Goal: Task Accomplishment & Management: Complete application form

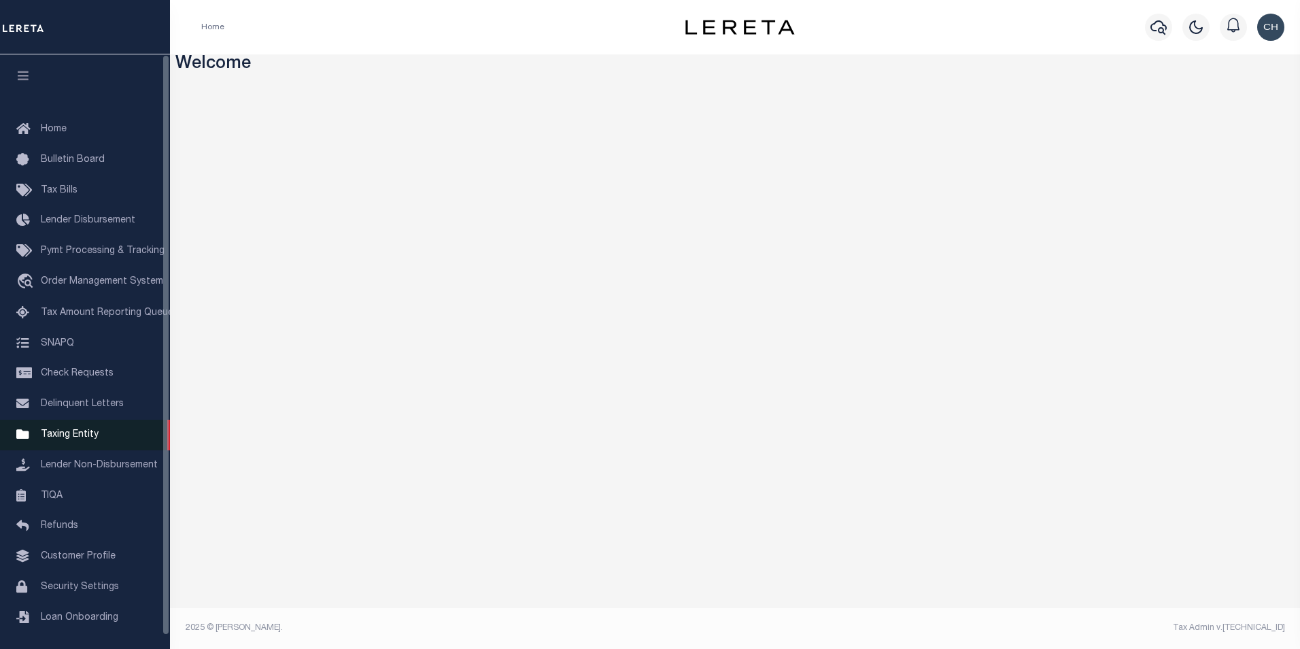
click at [91, 437] on span "Taxing Entity" at bounding box center [70, 435] width 58 height 10
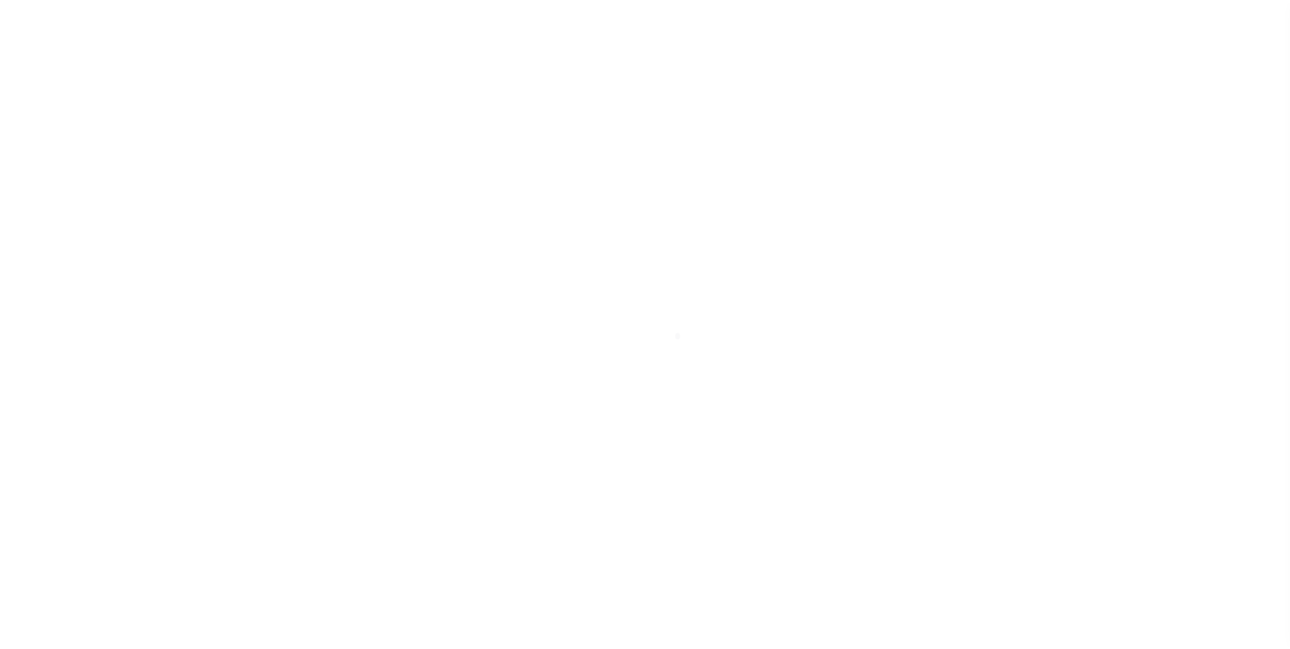
scroll to position [14, 0]
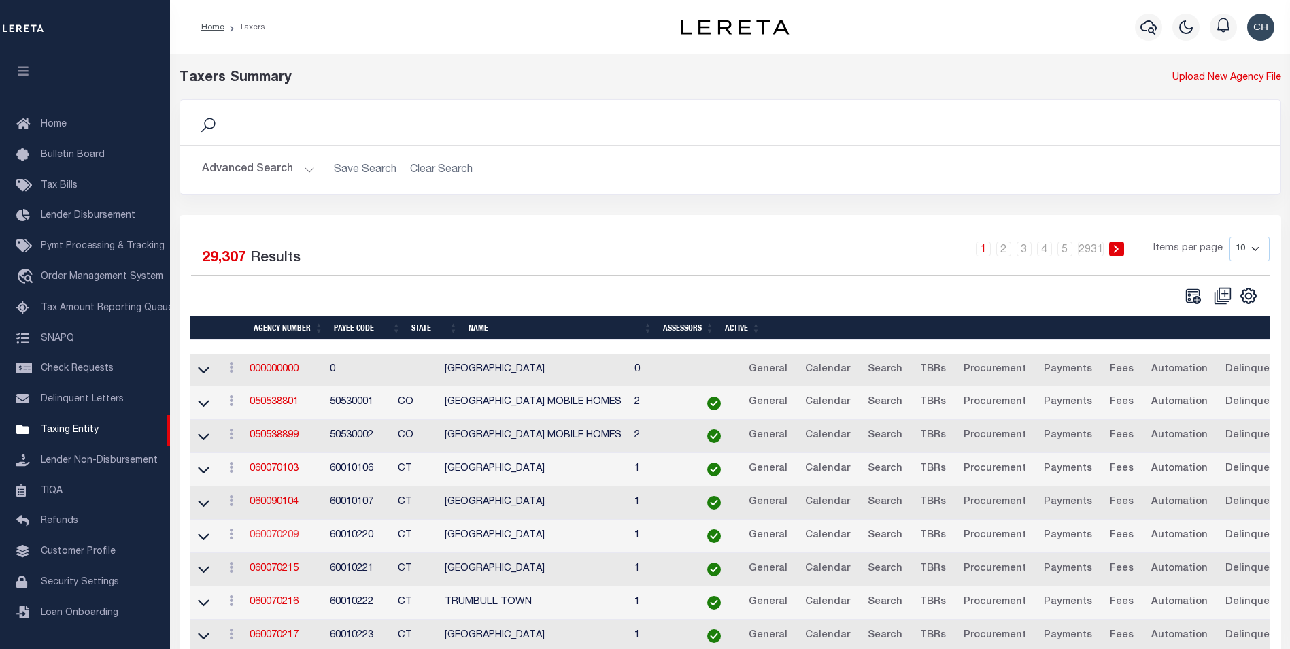
click at [283, 536] on link "060070209" at bounding box center [274, 535] width 49 height 10
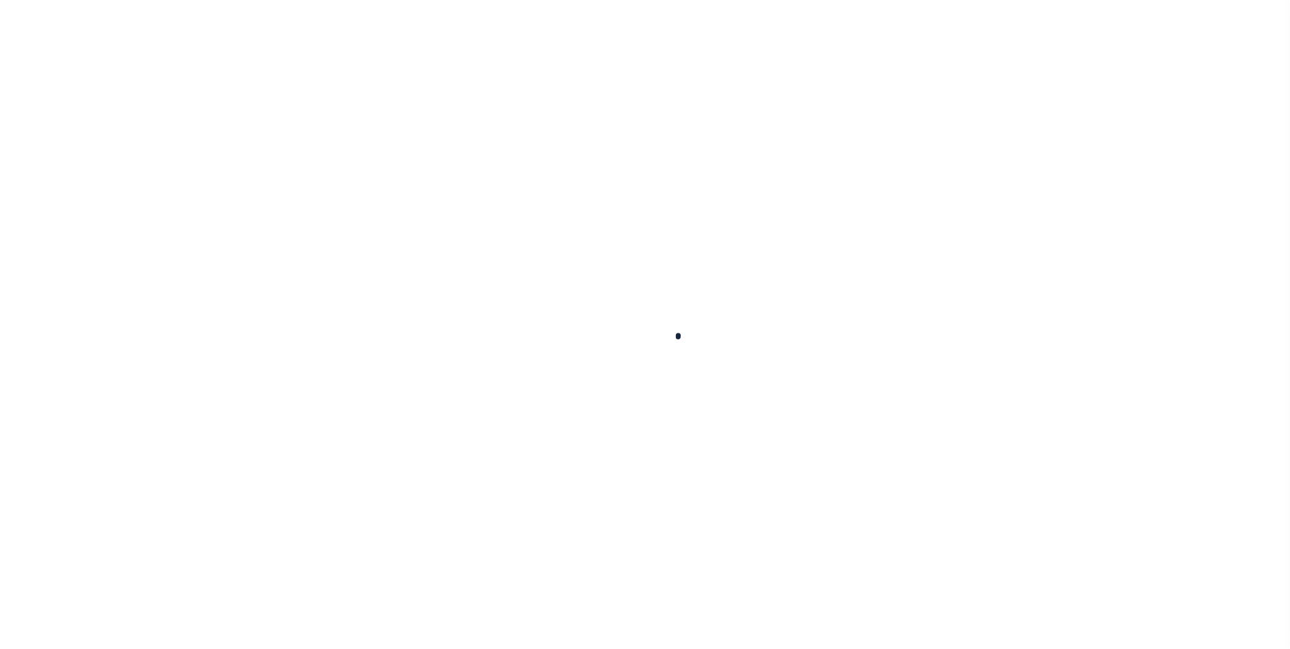
select select
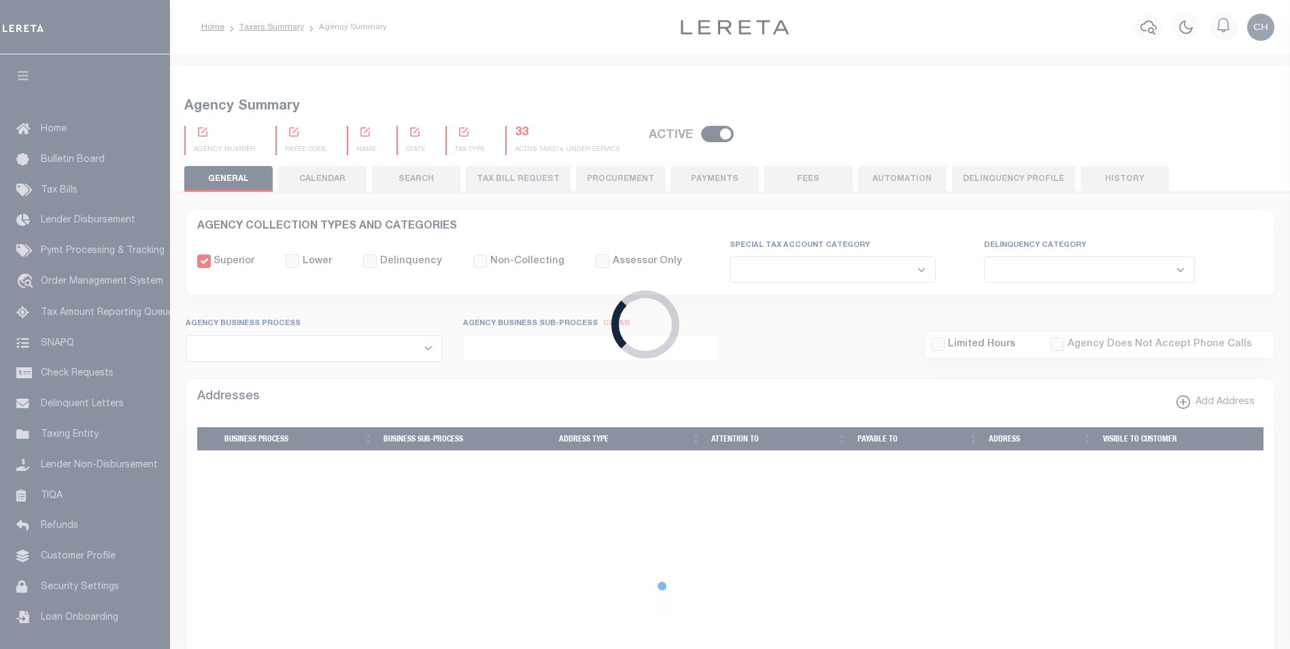
checkbox input "false"
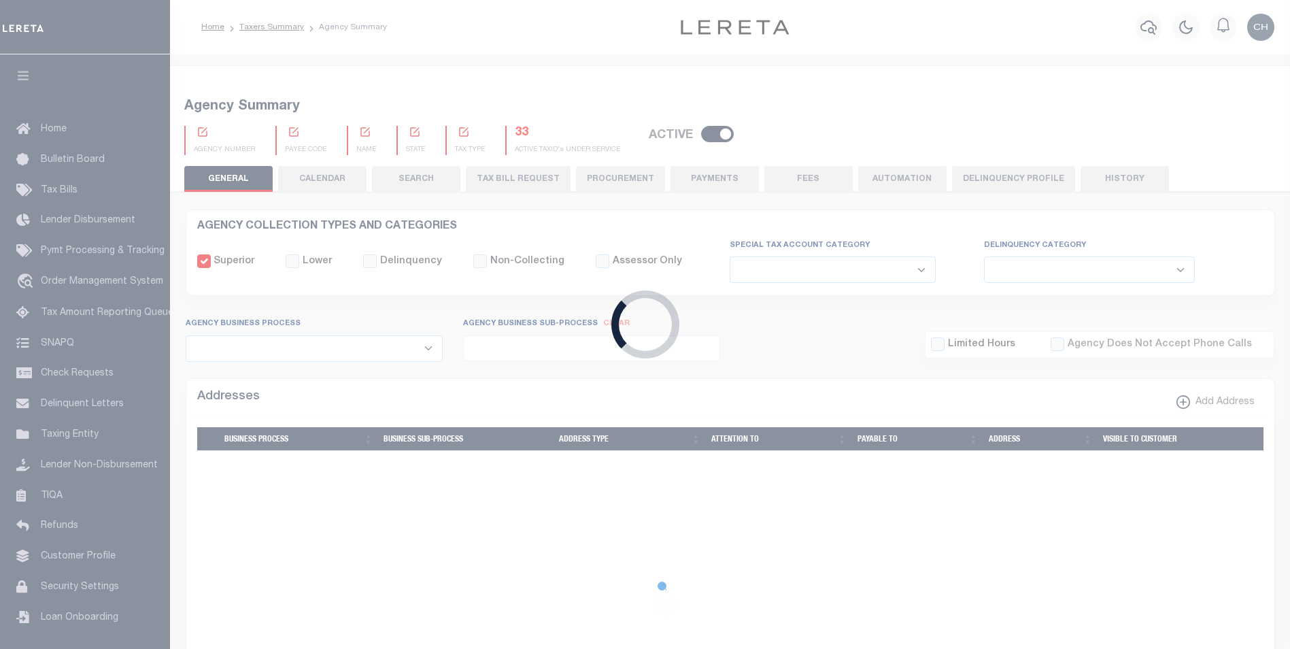
type input "900117019"
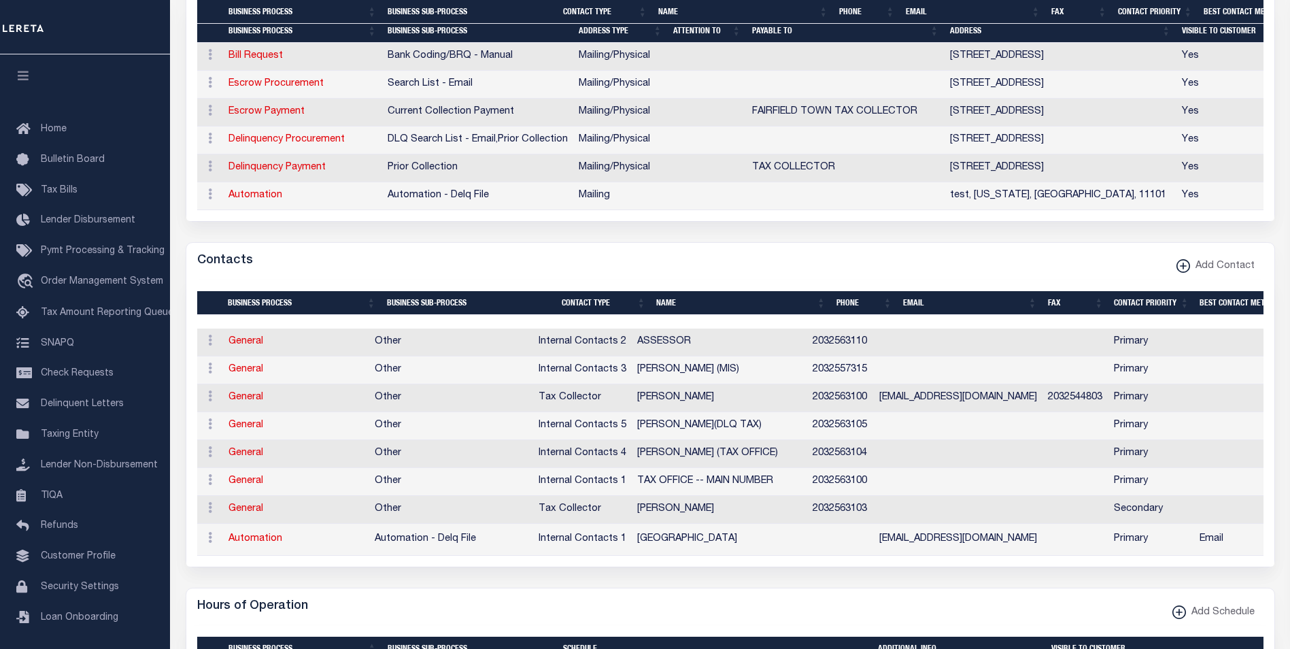
scroll to position [884, 0]
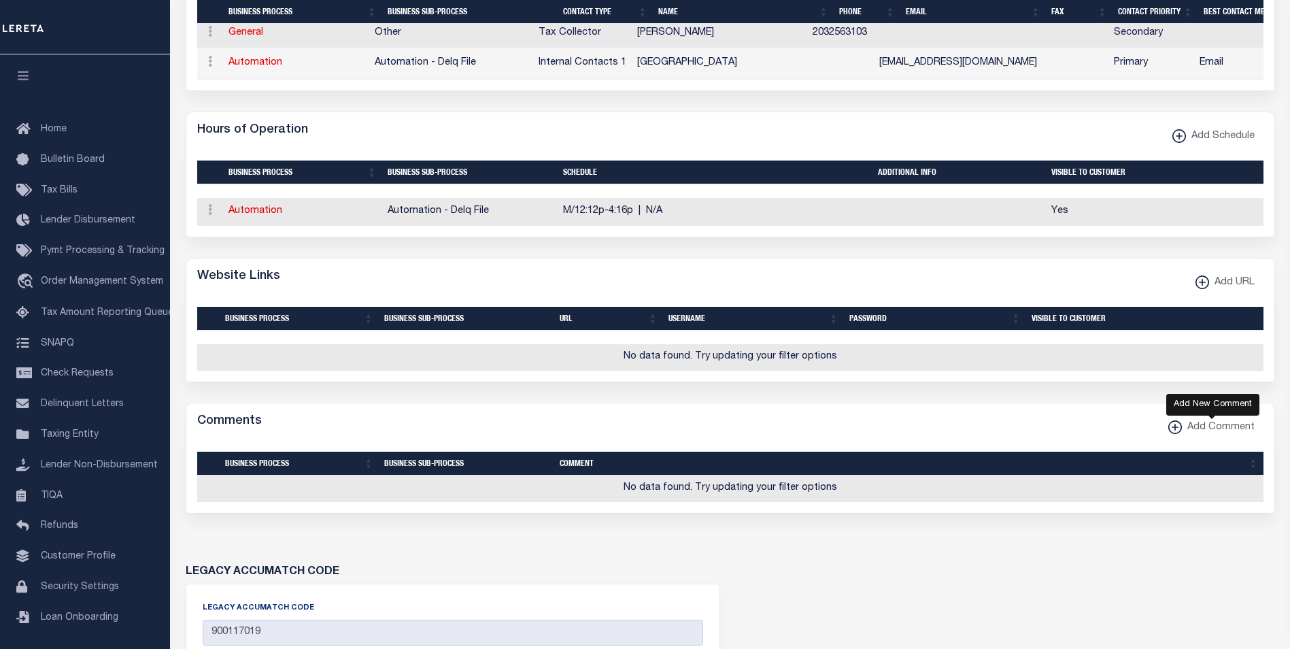
click at [1236, 435] on span "Add Comment" at bounding box center [1218, 427] width 73 height 15
select select
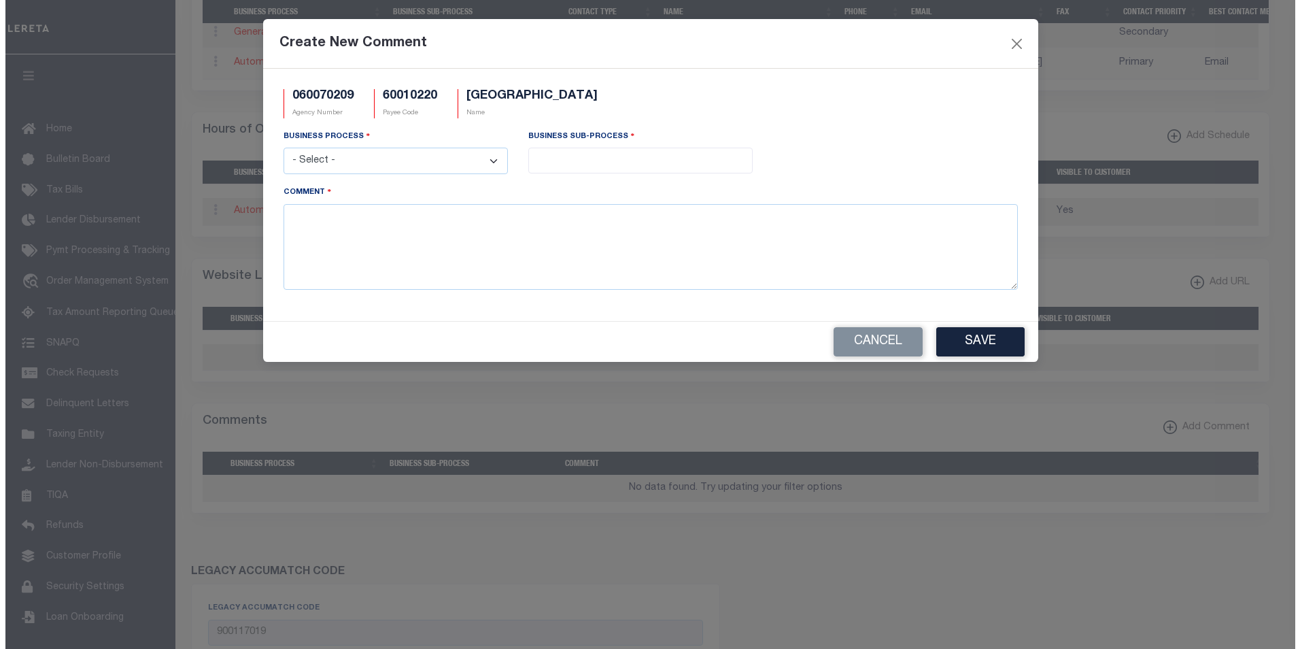
scroll to position [875, 0]
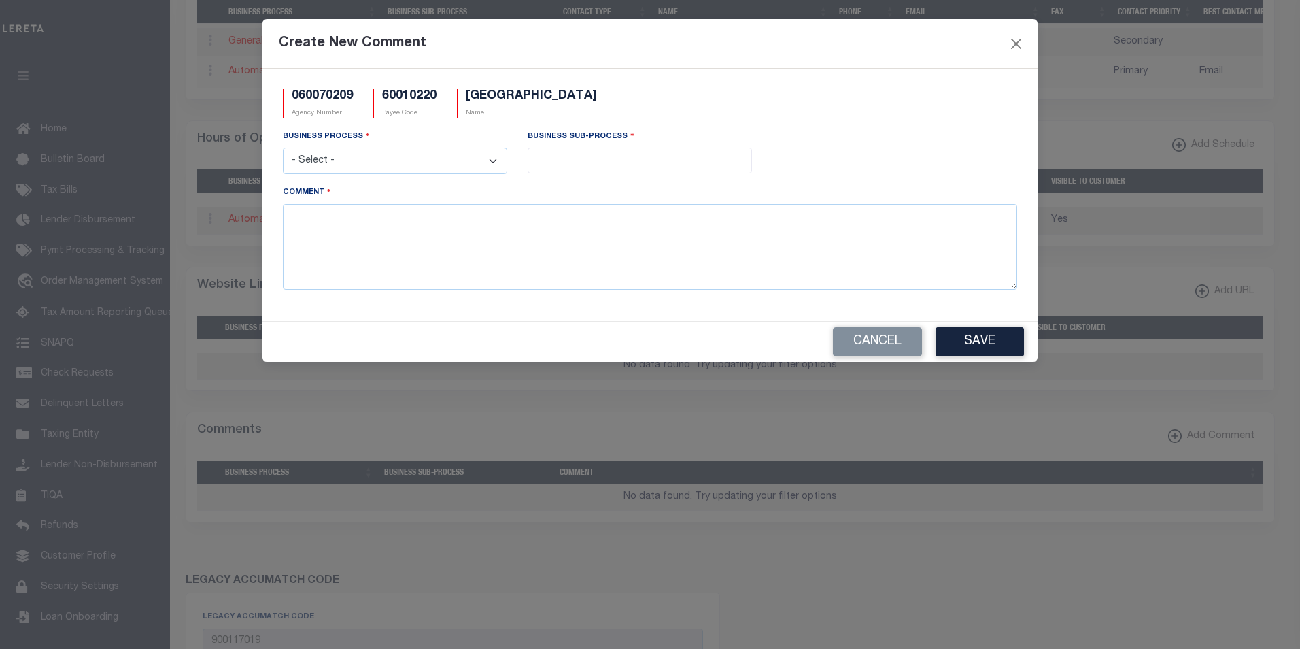
click at [401, 152] on select "- Select - All Automation Bill Request Delinquency Payment Delinquency Procurem…" at bounding box center [395, 161] width 224 height 27
select select "7"
click at [283, 148] on select "- Select - All Automation Bill Request Delinquency Payment Delinquency Procurem…" at bounding box center [395, 161] width 224 height 27
click at [586, 169] on span at bounding box center [640, 161] width 224 height 26
select select "38"
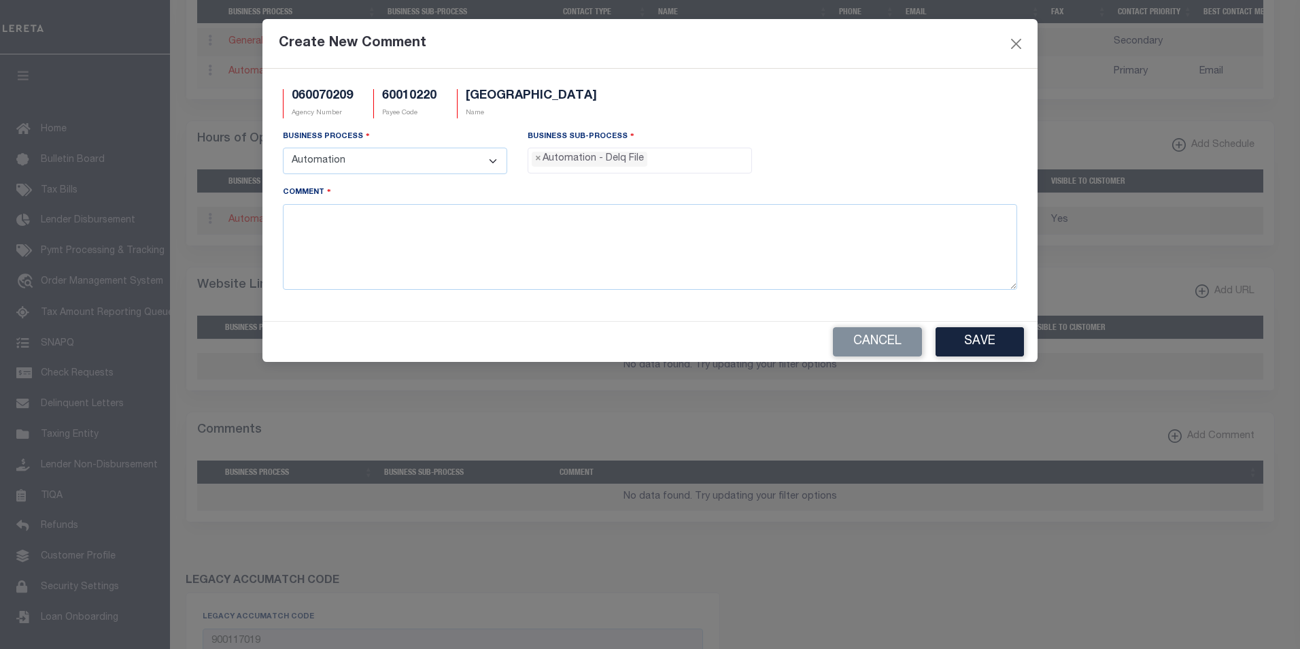
scroll to position [24, 0]
click at [643, 251] on textarea "Comment" at bounding box center [650, 247] width 734 height 86
type textarea "test comment"
click at [970, 342] on button "Save" at bounding box center [980, 341] width 88 height 29
